Goal: Check status: Check status

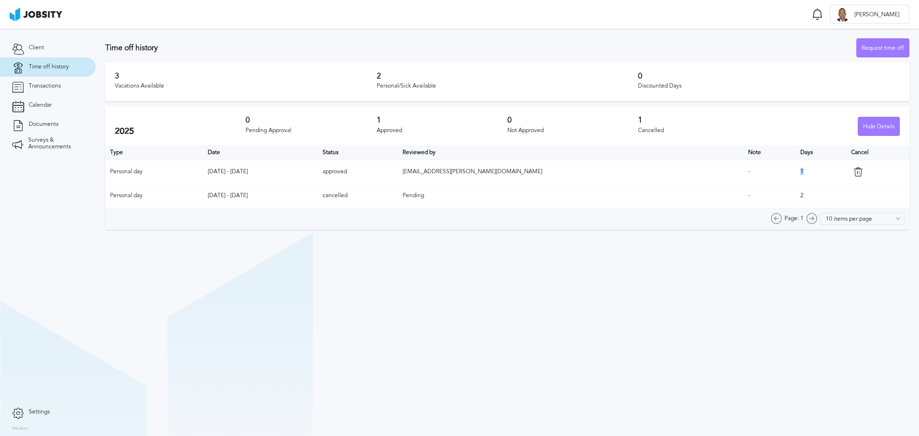
drag, startPoint x: 771, startPoint y: 167, endPoint x: 781, endPoint y: 169, distance: 10.3
click at [796, 169] on td "1" at bounding box center [821, 172] width 51 height 24
drag, startPoint x: 238, startPoint y: 178, endPoint x: 369, endPoint y: 182, distance: 130.3
click at [318, 182] on td "[DATE] - [DATE]" at bounding box center [260, 172] width 115 height 24
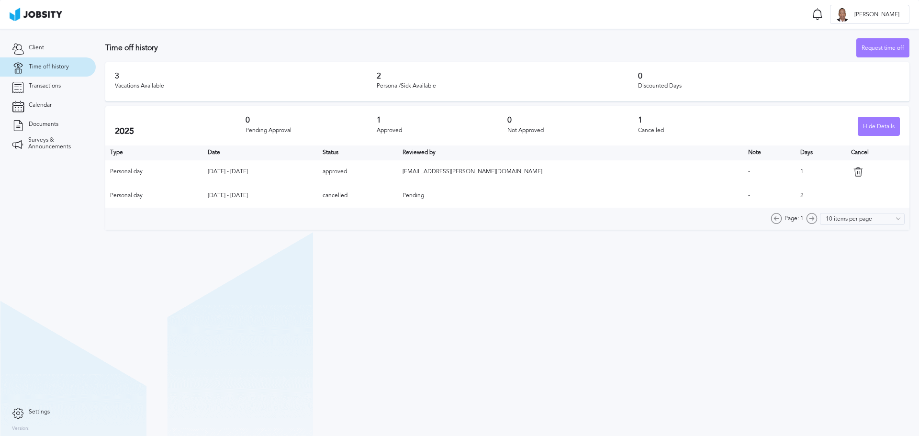
click at [318, 182] on td "[DATE] - [DATE]" at bounding box center [260, 172] width 115 height 24
drag, startPoint x: 385, startPoint y: 86, endPoint x: 439, endPoint y: 89, distance: 54.2
click at [439, 89] on div "Personal/Sick Available" at bounding box center [508, 86] width 262 height 7
click at [521, 179] on td "[EMAIL_ADDRESS][PERSON_NAME][DOMAIN_NAME]" at bounding box center [571, 172] width 346 height 24
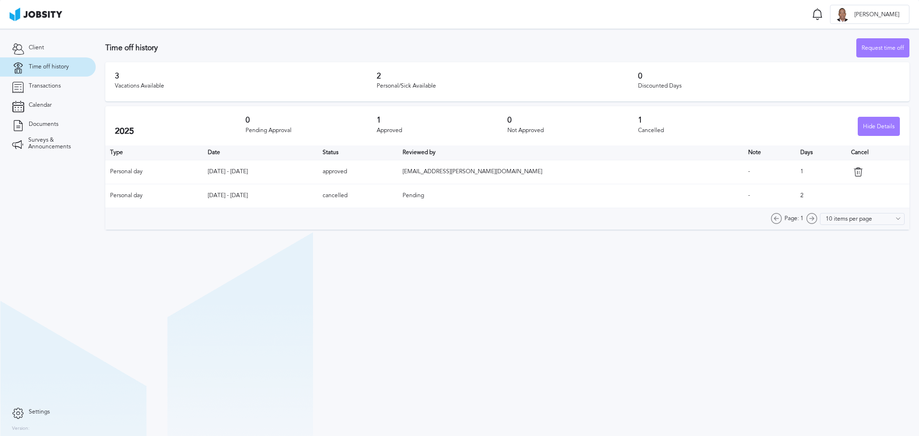
click at [796, 172] on td "1" at bounding box center [821, 172] width 51 height 24
